Goal: Information Seeking & Learning: Learn about a topic

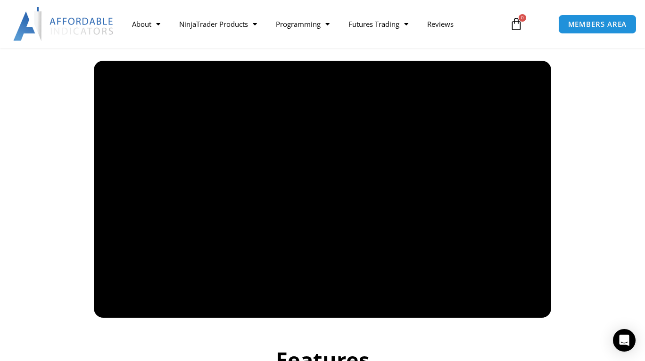
scroll to position [660, 0]
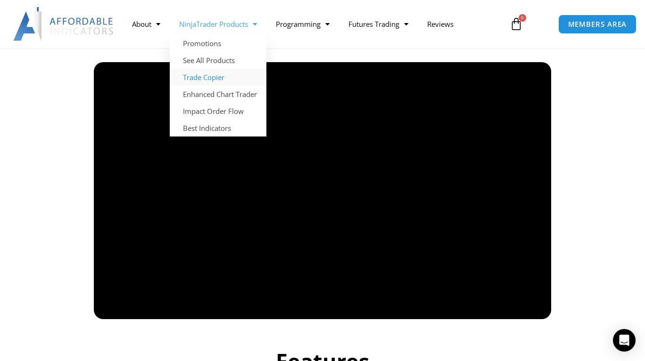
click at [205, 77] on link "Trade Copier" at bounding box center [218, 77] width 97 height 17
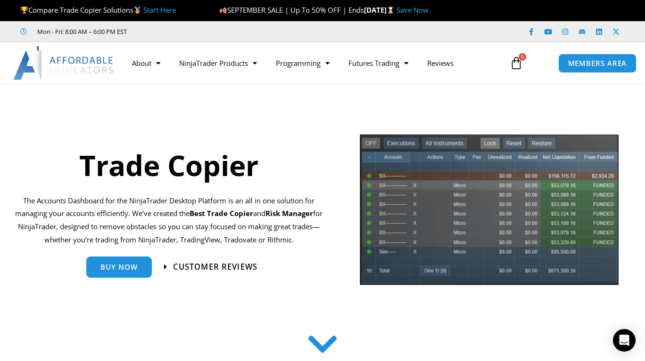
click at [206, 269] on span "Customer Reviews" at bounding box center [215, 267] width 84 height 8
